Goal: Transaction & Acquisition: Obtain resource

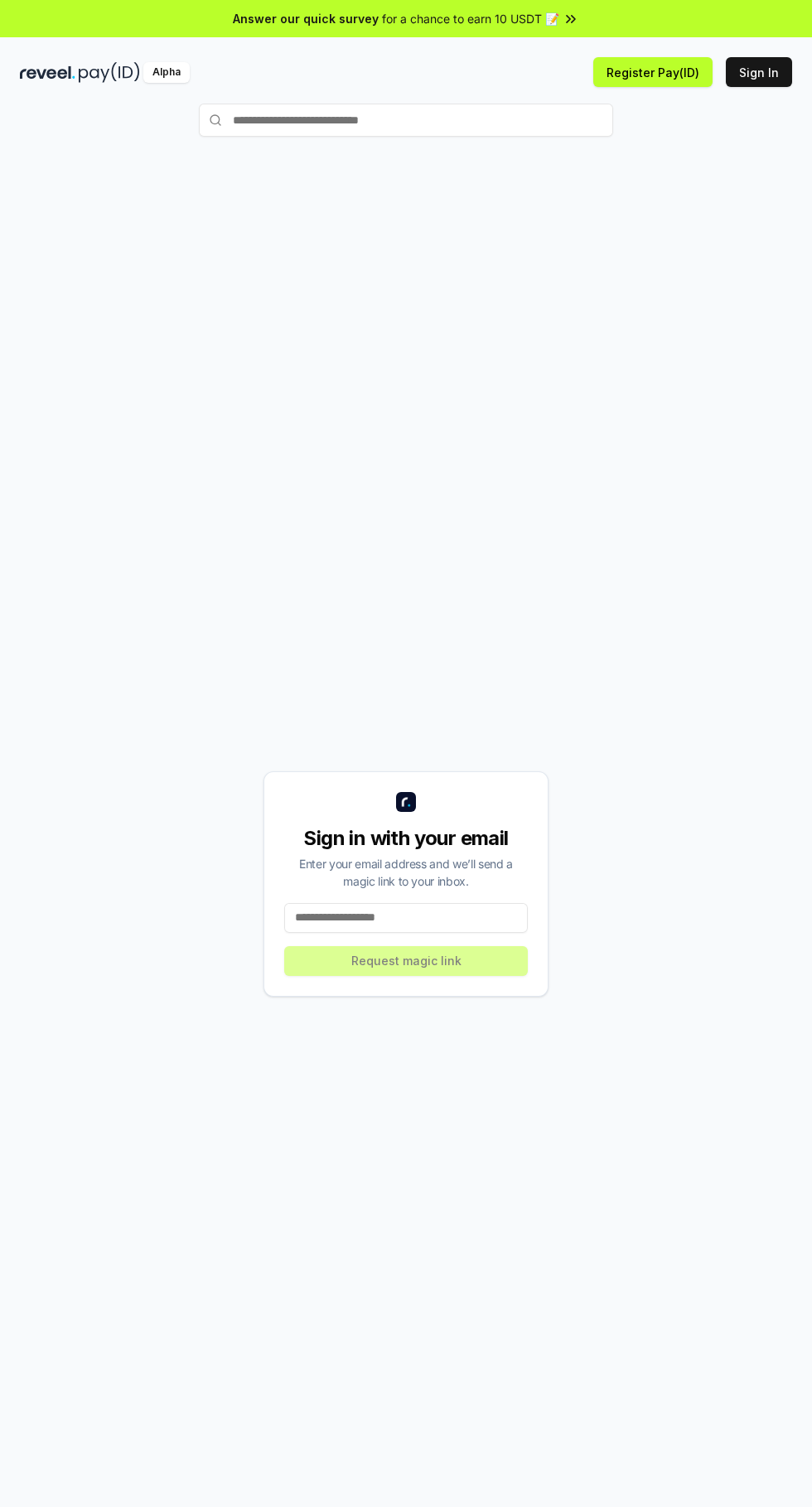
click at [501, 597] on div "Sign in with your email Enter your email address and we’ll send a magic link to…" at bounding box center [406, 884] width 772 height 1428
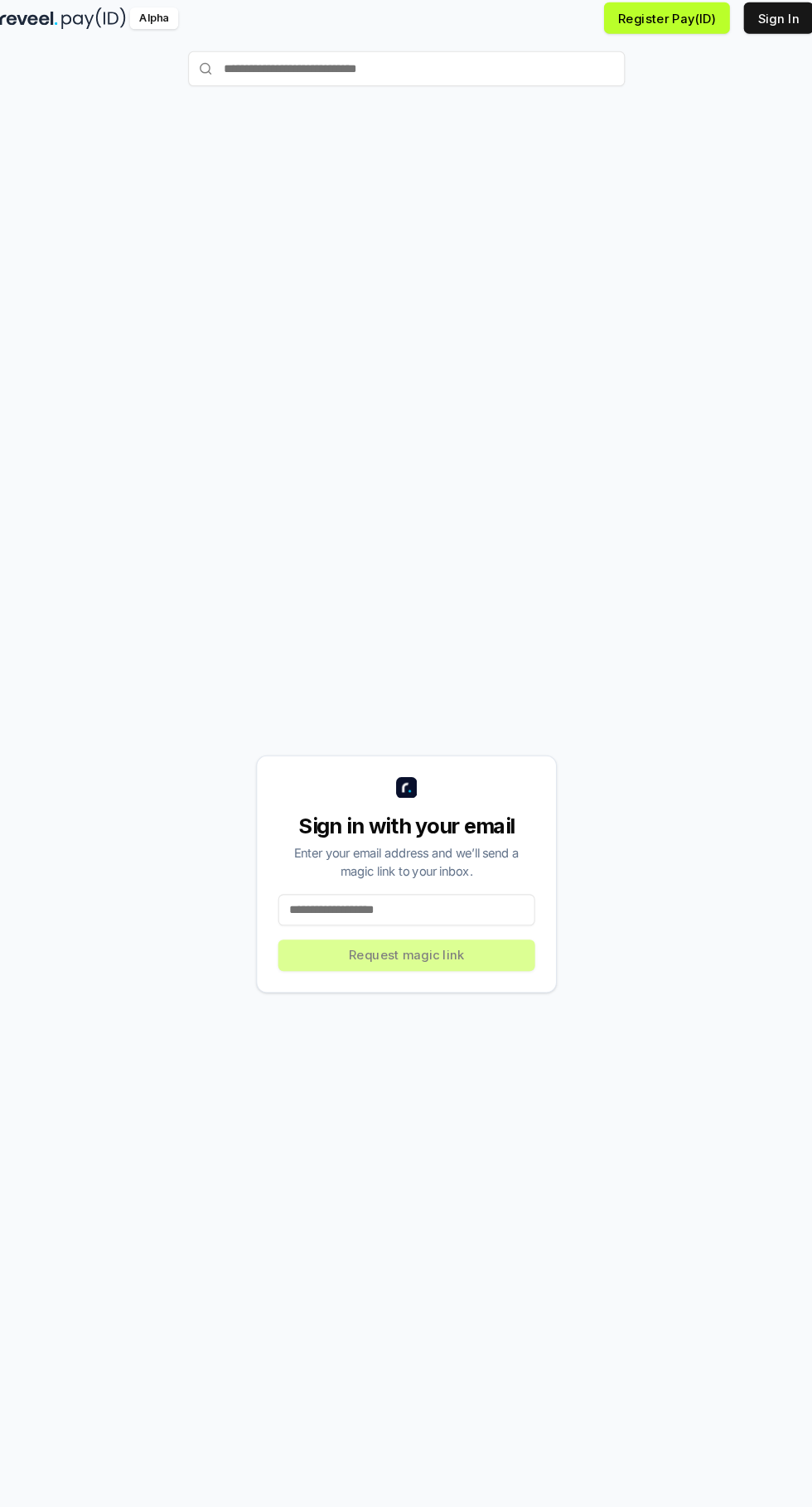
scroll to position [4, 0]
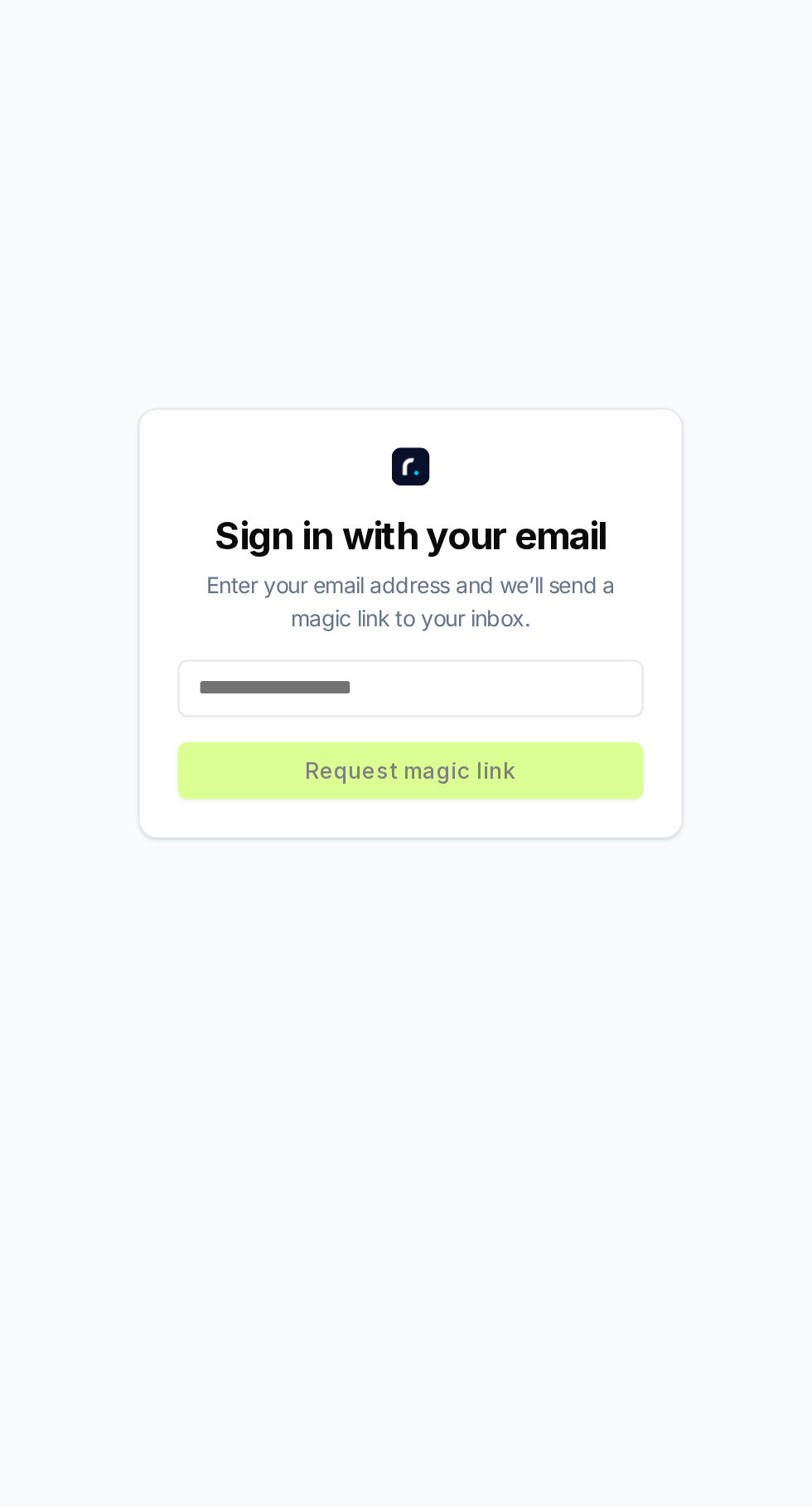
click at [437, 929] on input at bounding box center [406, 913] width 243 height 30
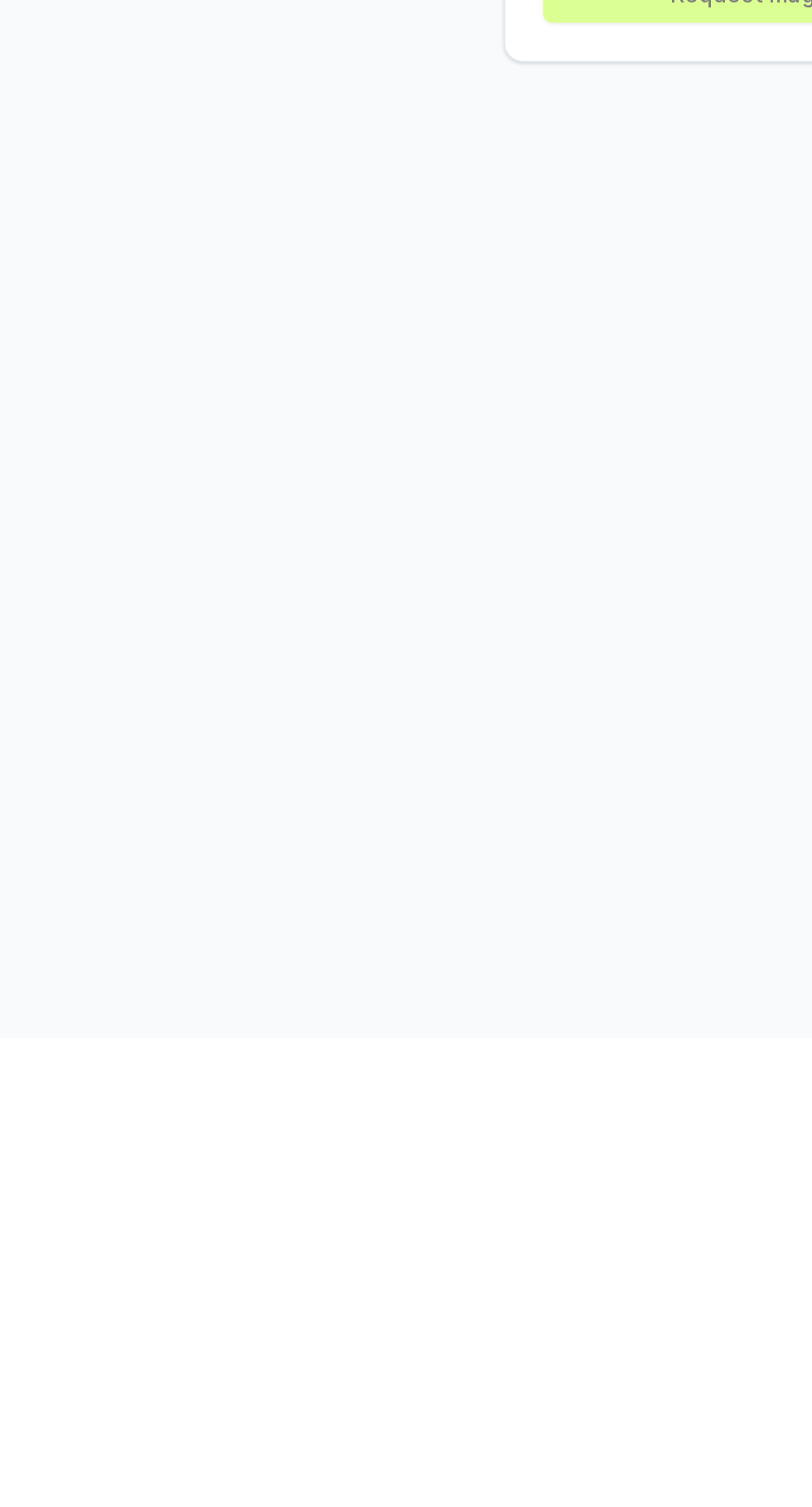
scroll to position [0, 0]
